Goal: Entertainment & Leisure: Consume media (video, audio)

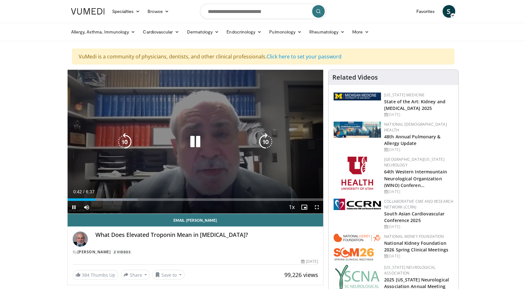
click at [195, 142] on icon "Video Player" at bounding box center [195, 142] width 18 height 18
